Goal: Transaction & Acquisition: Book appointment/travel/reservation

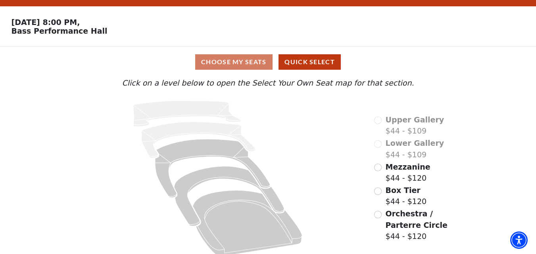
scroll to position [29, 0]
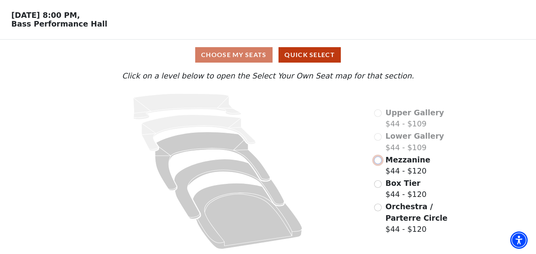
click at [379, 160] on input "Mezzanine$44 - $120\a" at bounding box center [378, 161] width 8 height 8
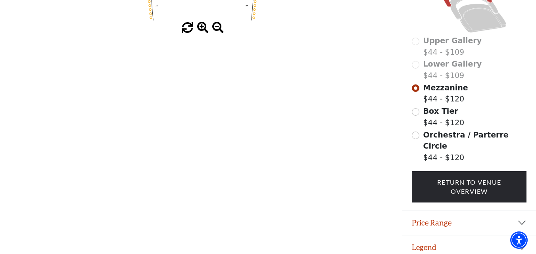
scroll to position [0, 0]
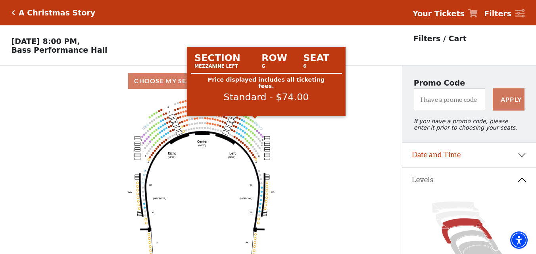
click at [255, 118] on circle at bounding box center [255, 117] width 2 height 2
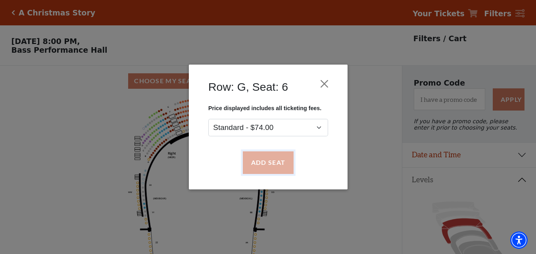
click at [271, 163] on button "Add Seat" at bounding box center [267, 163] width 51 height 22
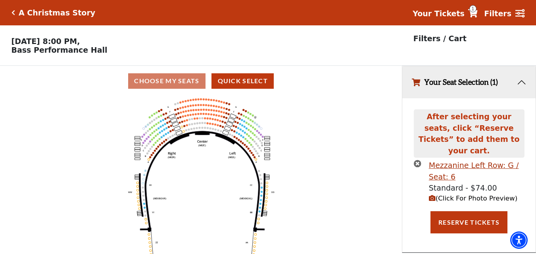
scroll to position [19, 0]
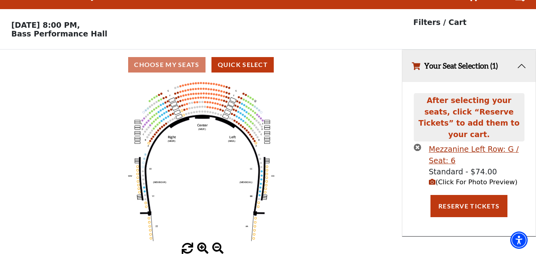
click at [200, 244] on span at bounding box center [203, 249] width 12 height 12
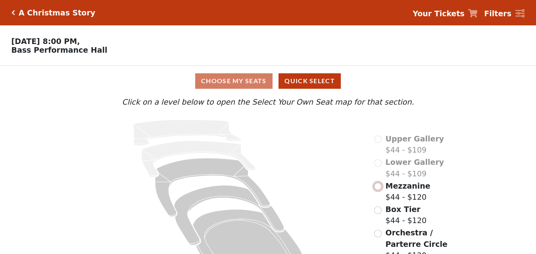
click at [375, 187] on input "radio" at bounding box center [378, 187] width 8 height 8
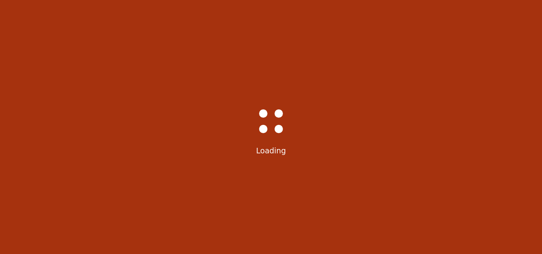
click at [275, 184] on div "Bass-Hall_Loader-Med-Gray Loading" at bounding box center [271, 127] width 542 height 254
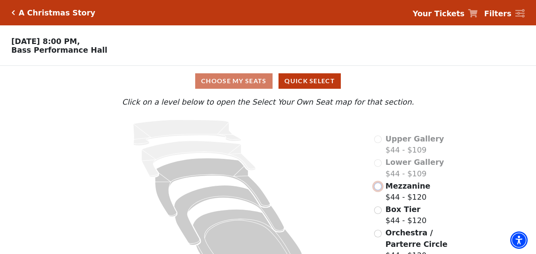
click at [378, 189] on input "radio" at bounding box center [378, 187] width 8 height 8
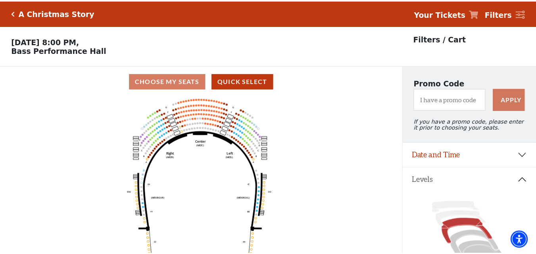
scroll to position [37, 0]
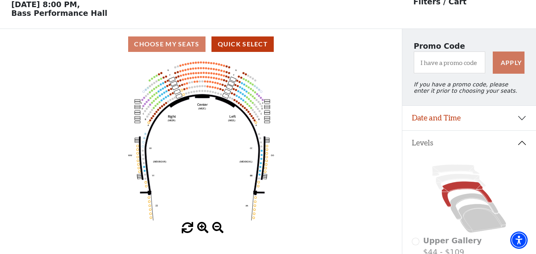
click at [204, 229] on span at bounding box center [203, 229] width 12 height 12
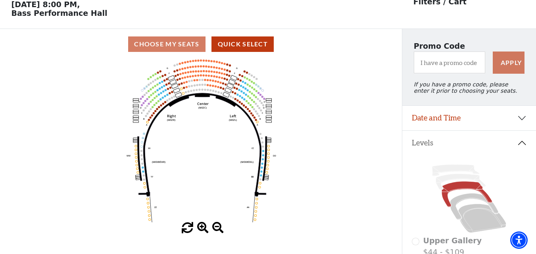
click at [200, 228] on span at bounding box center [203, 229] width 12 height 12
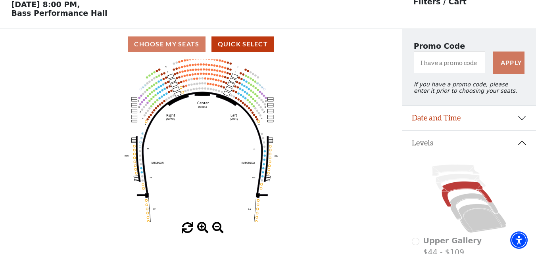
click at [200, 228] on span at bounding box center [203, 229] width 12 height 12
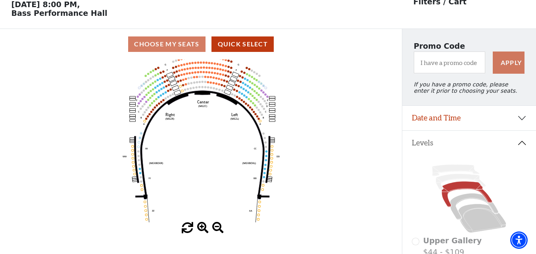
click at [200, 228] on span at bounding box center [203, 229] width 12 height 12
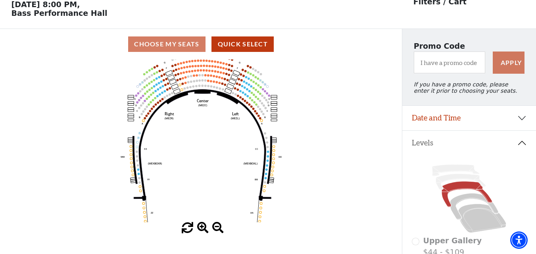
click at [200, 228] on span at bounding box center [203, 229] width 12 height 12
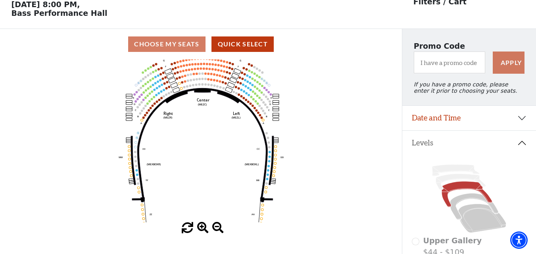
click at [200, 228] on span at bounding box center [203, 229] width 12 height 12
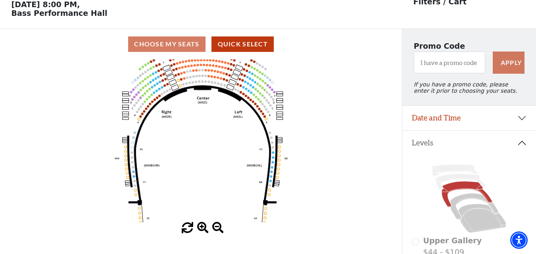
click at [200, 228] on span at bounding box center [203, 229] width 12 height 12
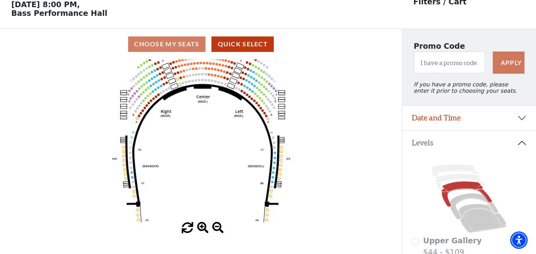
click at [200, 228] on span at bounding box center [203, 229] width 12 height 12
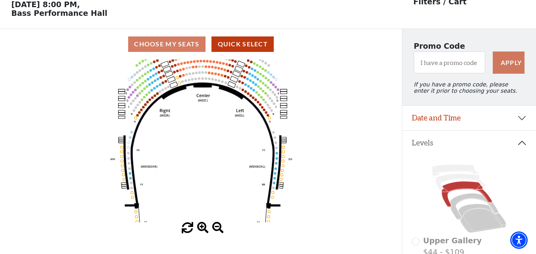
click at [200, 228] on span at bounding box center [203, 229] width 12 height 12
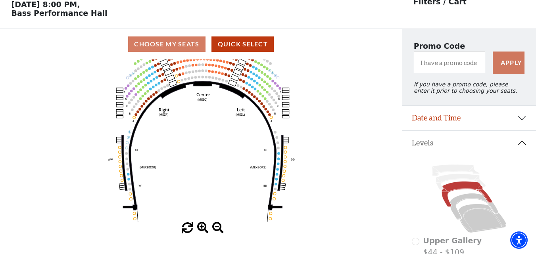
click at [200, 228] on span at bounding box center [203, 229] width 12 height 12
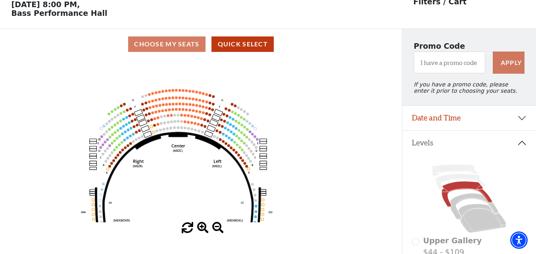
drag, startPoint x: 235, startPoint y: 138, endPoint x: 211, endPoint y: 190, distance: 57.9
click at [211, 190] on icon "Center (MEZC) Right (MEZR) Left (MEZL) (MEXBOXR) (MEXBOXL) XX WW CC DD YY BB ZZ…" at bounding box center [201, 141] width 362 height 163
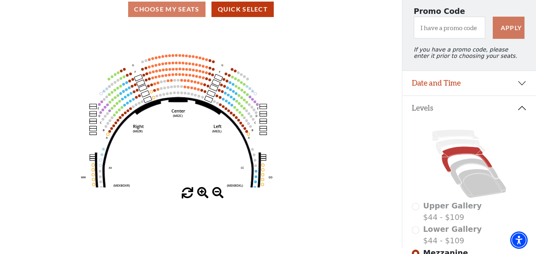
scroll to position [119, 0]
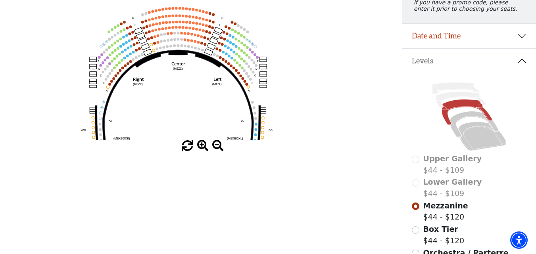
click at [205, 149] on span at bounding box center [203, 146] width 12 height 12
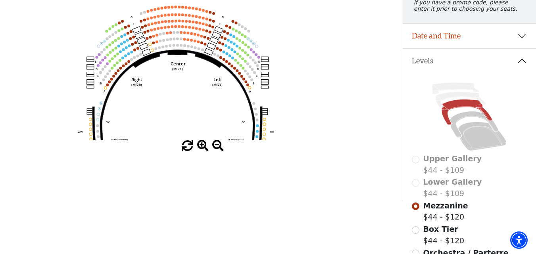
click at [206, 149] on span at bounding box center [203, 146] width 12 height 12
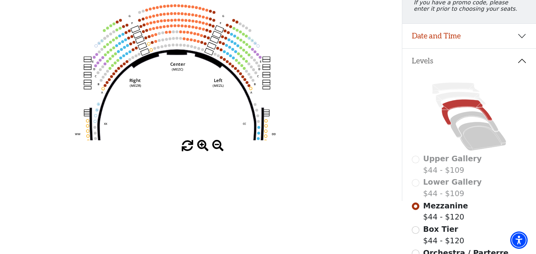
click at [202, 149] on span at bounding box center [203, 146] width 12 height 12
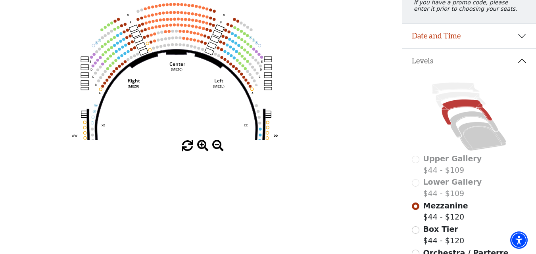
click at [202, 149] on span at bounding box center [203, 146] width 12 height 12
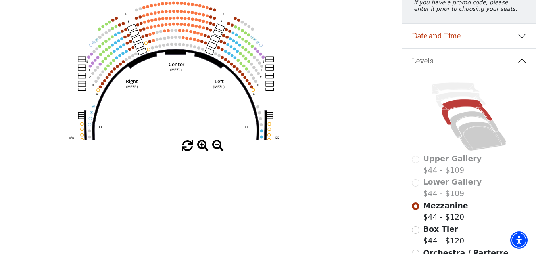
click at [202, 149] on span at bounding box center [203, 146] width 12 height 12
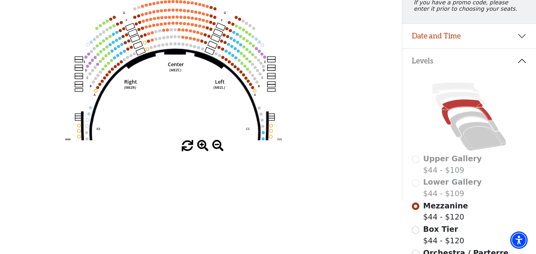
click at [202, 149] on span at bounding box center [203, 146] width 12 height 12
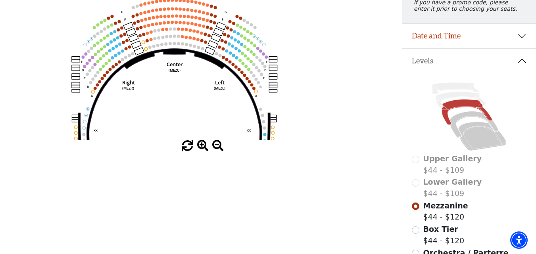
click at [202, 149] on span at bounding box center [203, 146] width 12 height 12
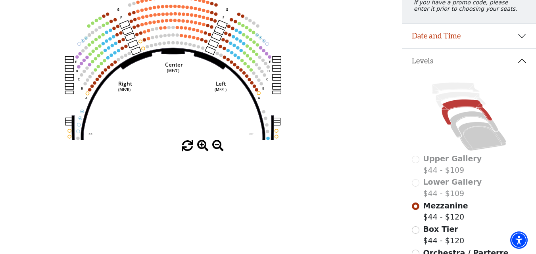
click at [202, 149] on span at bounding box center [203, 146] width 12 height 12
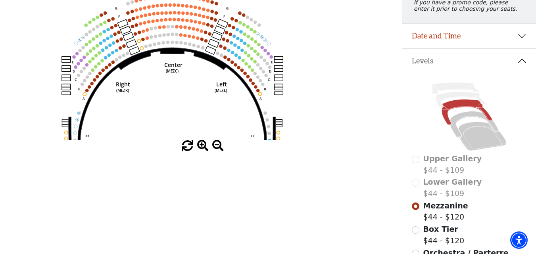
click at [202, 149] on span at bounding box center [203, 146] width 12 height 12
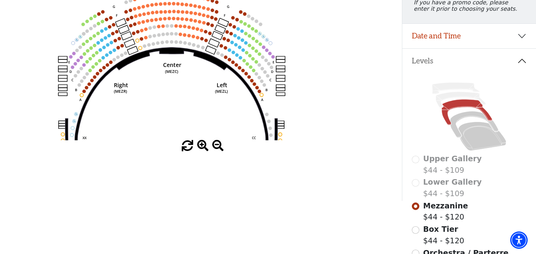
click at [202, 149] on span at bounding box center [203, 146] width 12 height 12
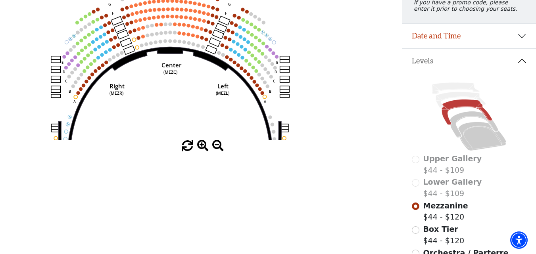
click at [202, 149] on span at bounding box center [203, 146] width 12 height 12
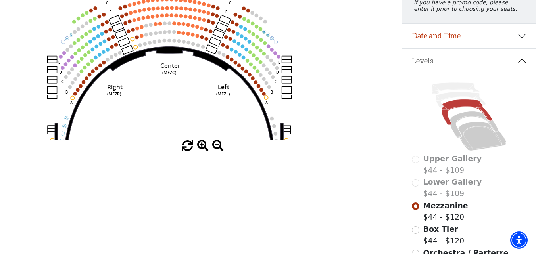
click at [202, 149] on span at bounding box center [203, 146] width 12 height 12
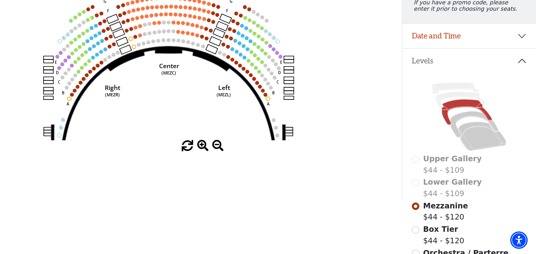
click at [202, 149] on span at bounding box center [203, 146] width 12 height 12
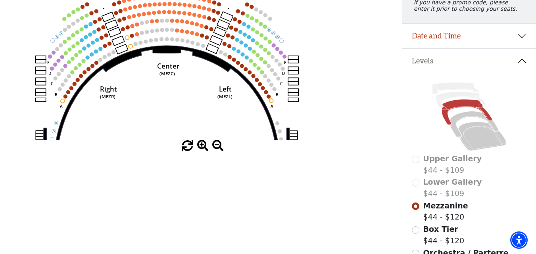
click at [202, 149] on span at bounding box center [203, 146] width 12 height 12
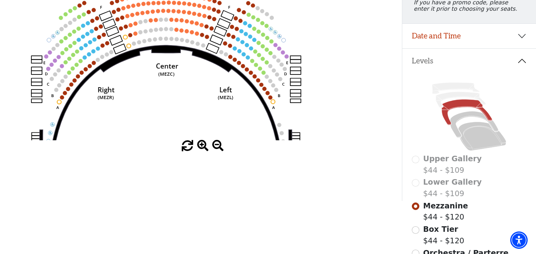
click at [202, 149] on span at bounding box center [203, 146] width 12 height 12
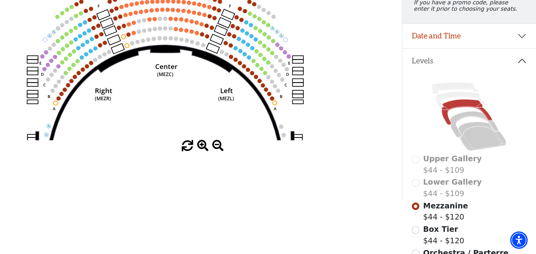
click at [202, 149] on span at bounding box center [203, 146] width 12 height 12
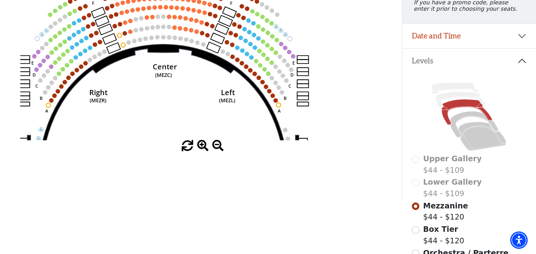
click at [202, 149] on span at bounding box center [203, 146] width 12 height 12
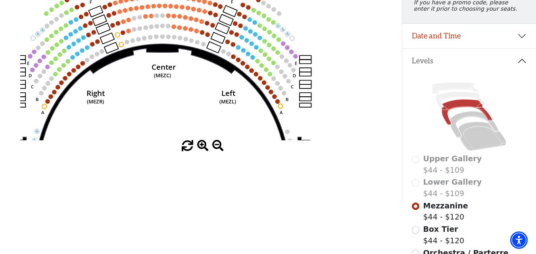
click at [202, 149] on span at bounding box center [203, 146] width 12 height 12
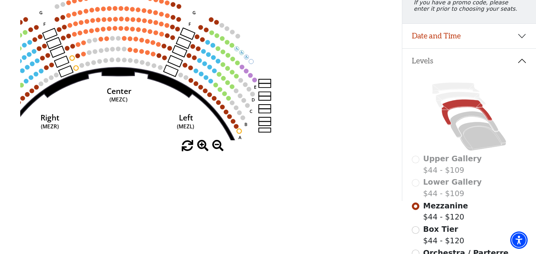
drag, startPoint x: 253, startPoint y: 96, endPoint x: 210, endPoint y: 119, distance: 49.4
click at [210, 119] on icon "Center (MEZC) Right (MEZR) Left (MEZL) (MEXBOXR) (MEXBOXL) XX WW CC DD YY BB ZZ…" at bounding box center [201, 58] width 362 height 163
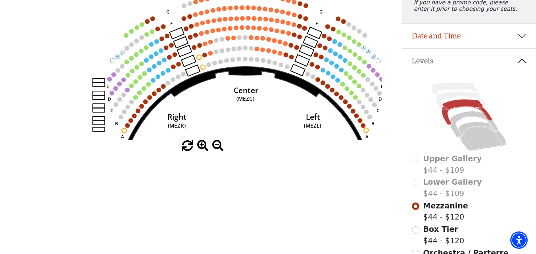
drag, startPoint x: 111, startPoint y: 69, endPoint x: 238, endPoint y: 59, distance: 127.4
click at [238, 59] on icon "Center (MEZC) Right (MEZR) Left (MEZL) (MEXBOXR) (MEXBOXL) XX WW CC DD YY BB ZZ…" at bounding box center [201, 58] width 362 height 163
drag, startPoint x: 225, startPoint y: 142, endPoint x: 71, endPoint y: 138, distance: 154.4
click at [46, 145] on div at bounding box center [201, 146] width 402 height 12
